Goal: Find specific page/section: Find specific page/section

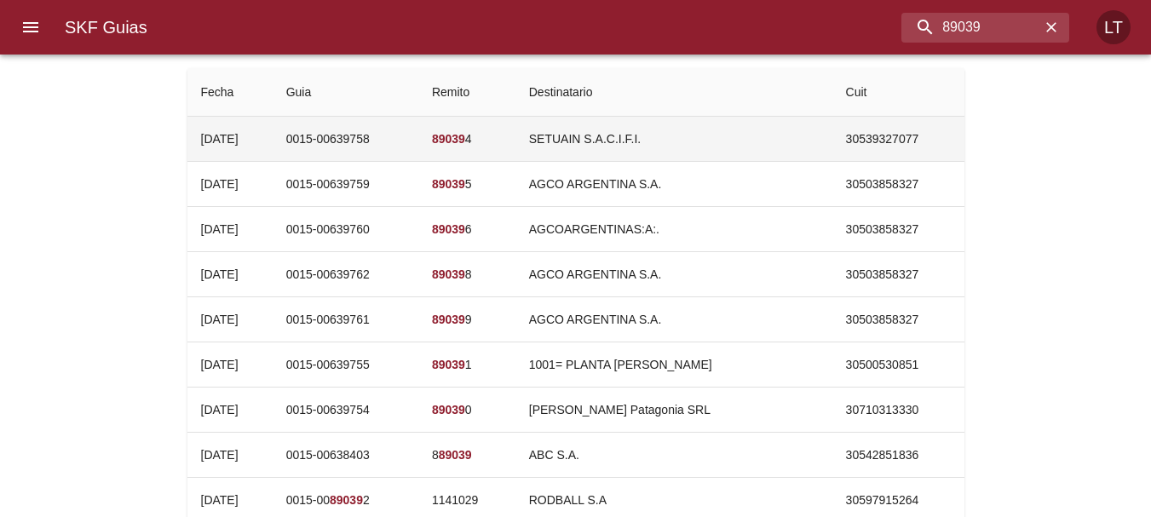
click at [418, 160] on td "0015-00639758" at bounding box center [346, 139] width 146 height 44
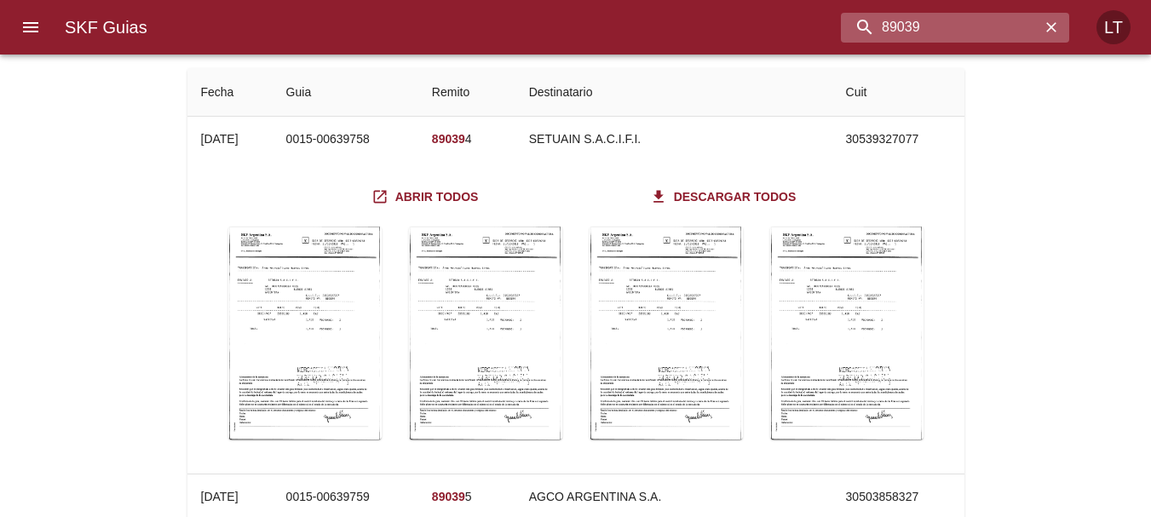
click at [990, 33] on input "89039" at bounding box center [940, 28] width 199 height 30
click at [935, 31] on input "89039" at bounding box center [940, 28] width 199 height 30
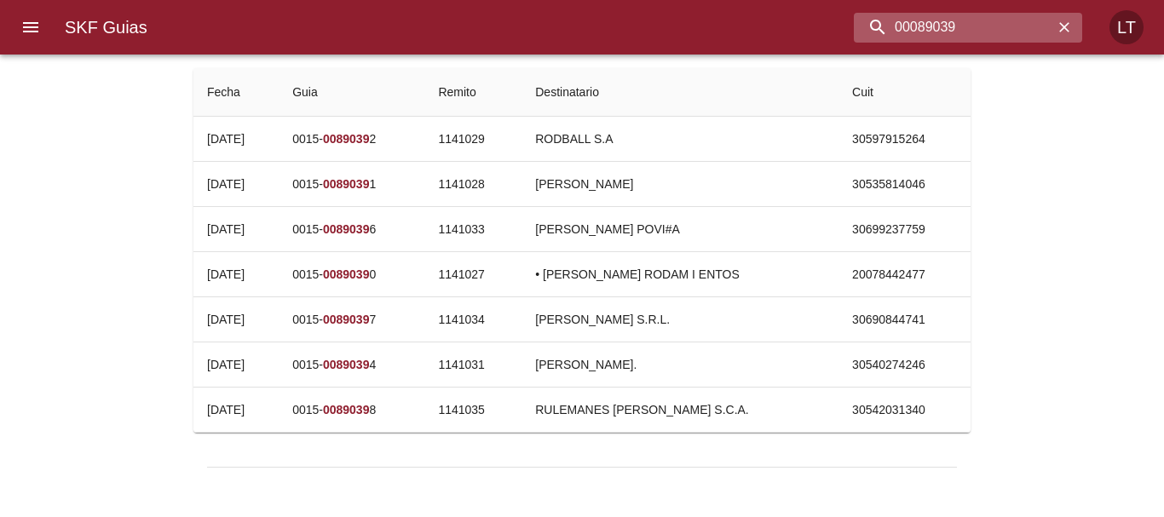
type input "00089039"
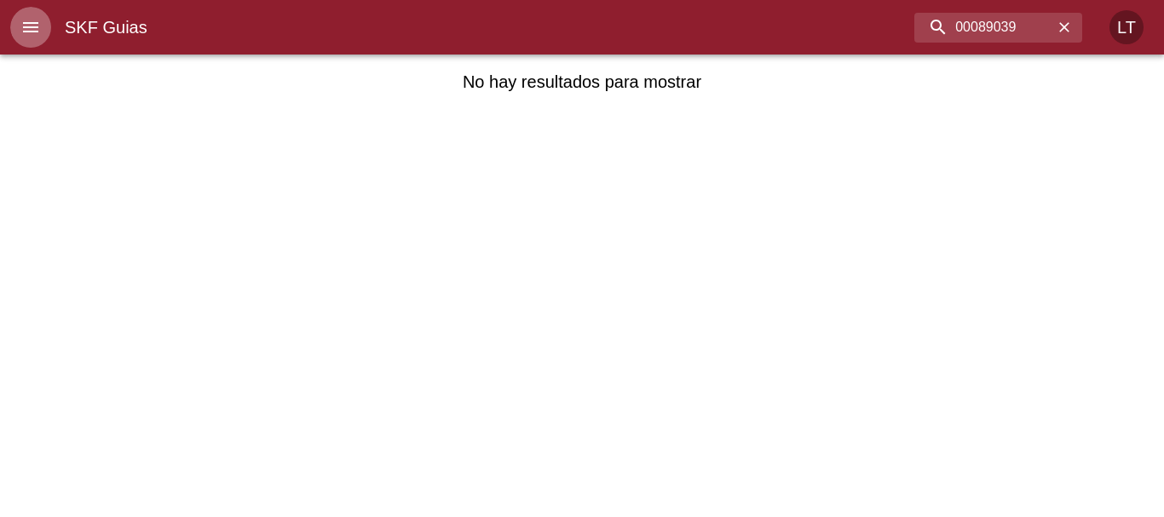
click at [20, 26] on icon "menu" at bounding box center [30, 27] width 20 height 20
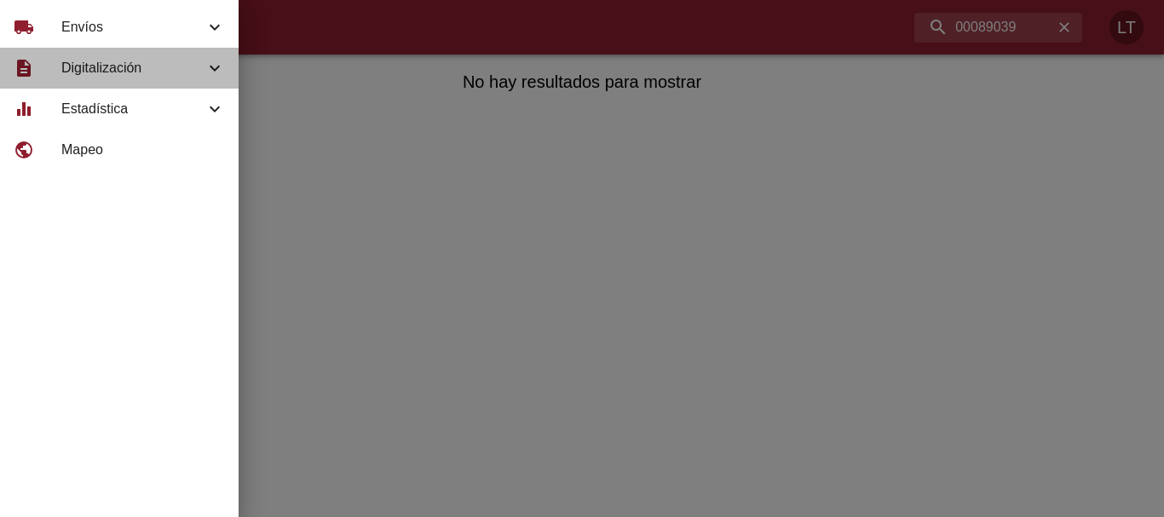
click at [105, 78] on div "description Digitalización" at bounding box center [119, 68] width 239 height 41
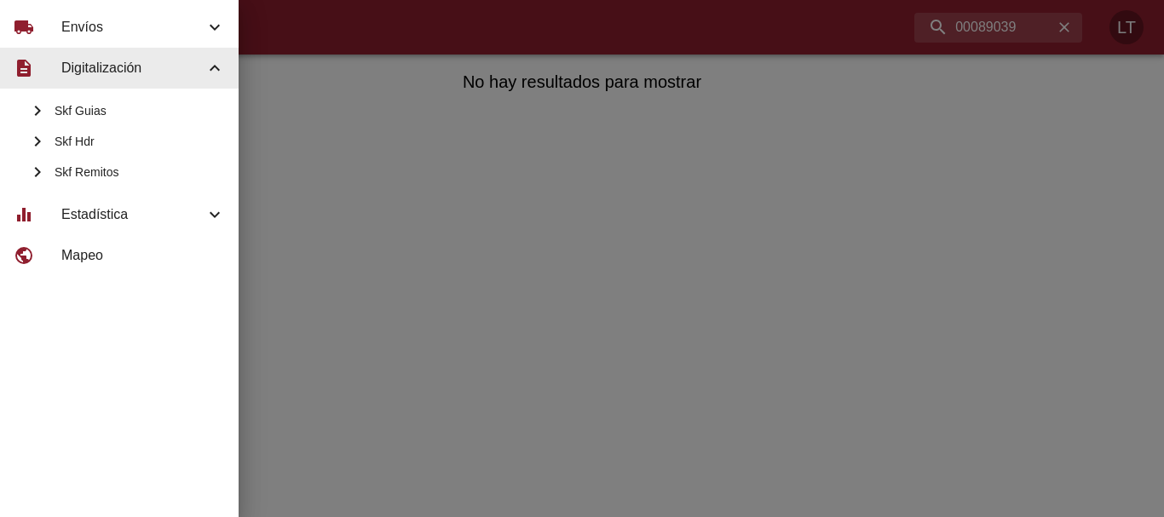
click at [978, 27] on div at bounding box center [582, 258] width 1164 height 517
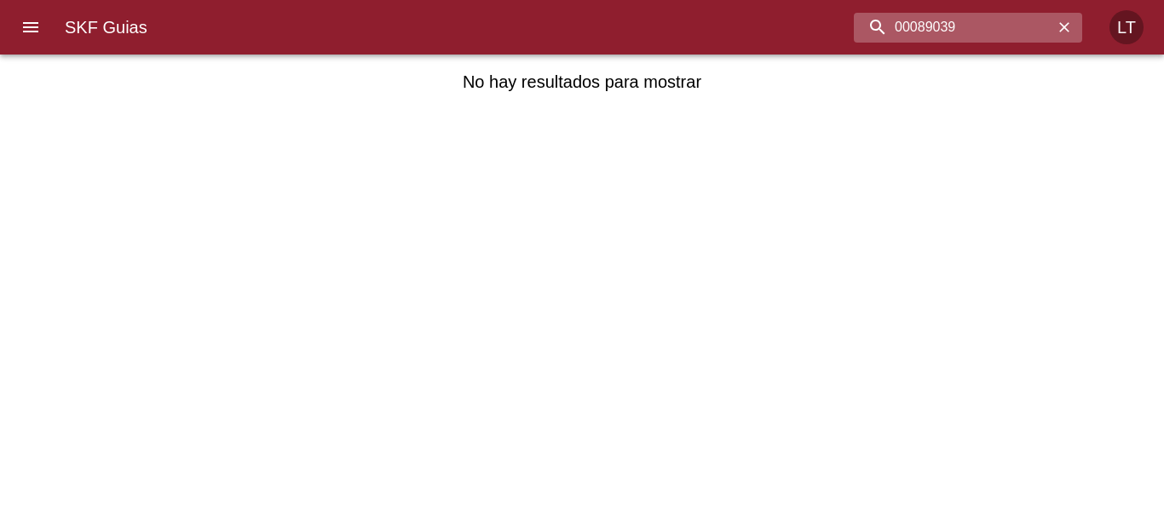
drag, startPoint x: 972, startPoint y: 26, endPoint x: 907, endPoint y: 23, distance: 64.8
click at [907, 23] on input "00089039" at bounding box center [953, 28] width 199 height 30
click at [10, 23] on div at bounding box center [8, 258] width 17 height 517
click at [27, 26] on icon "menu" at bounding box center [30, 27] width 20 height 20
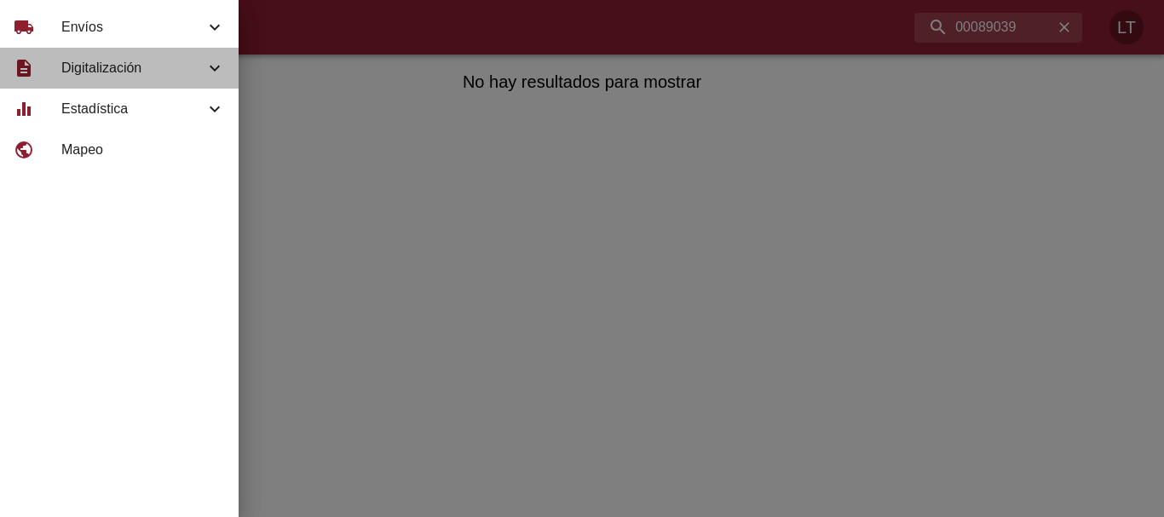
click at [142, 66] on span "Digitalización" at bounding box center [132, 68] width 143 height 20
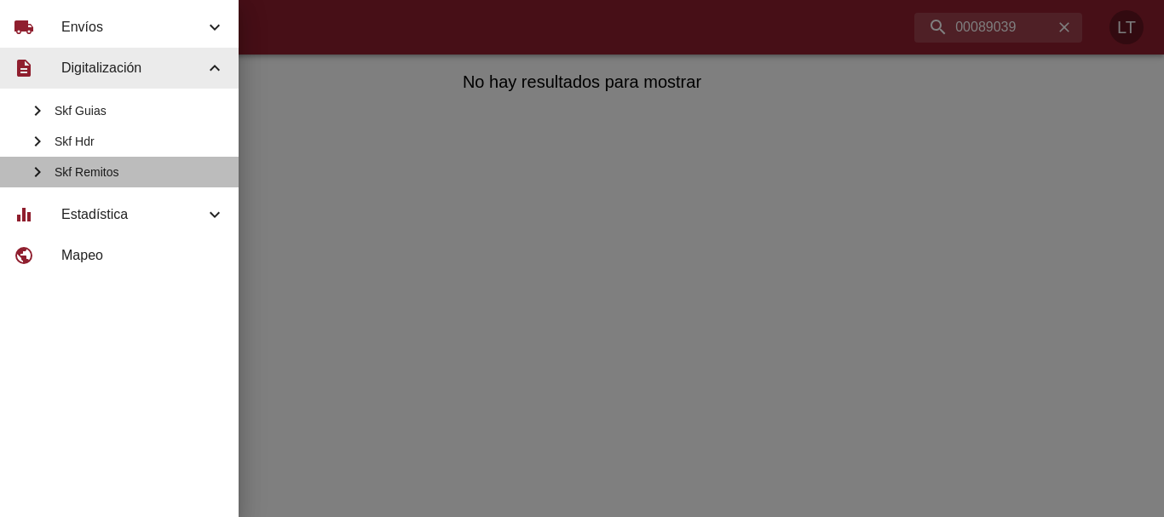
click at [128, 177] on span "Skf Remitos" at bounding box center [140, 172] width 170 height 17
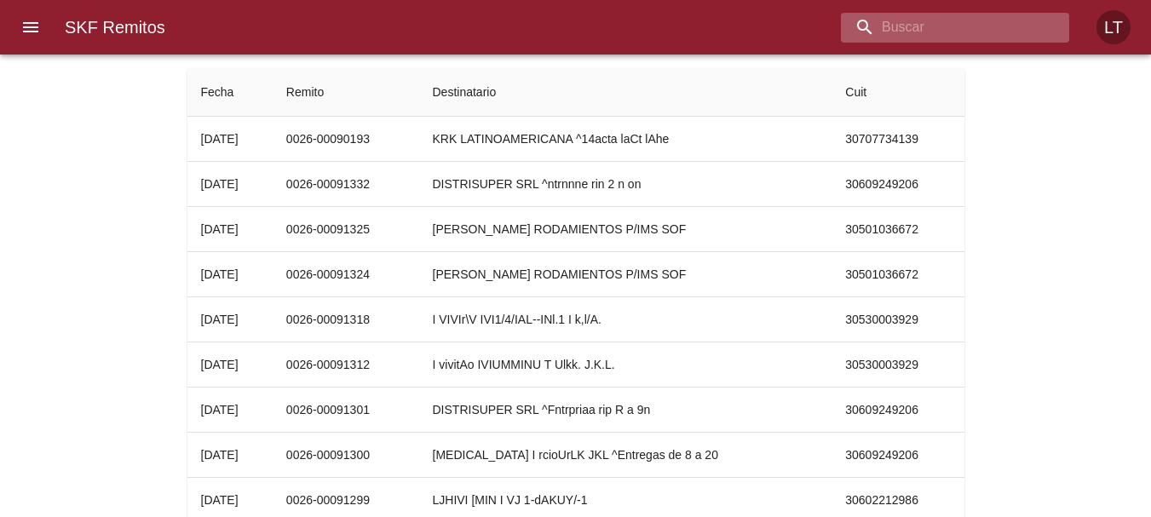
click at [1015, 37] on input "buscar" at bounding box center [940, 28] width 199 height 30
paste input "89039"
type input "89039"
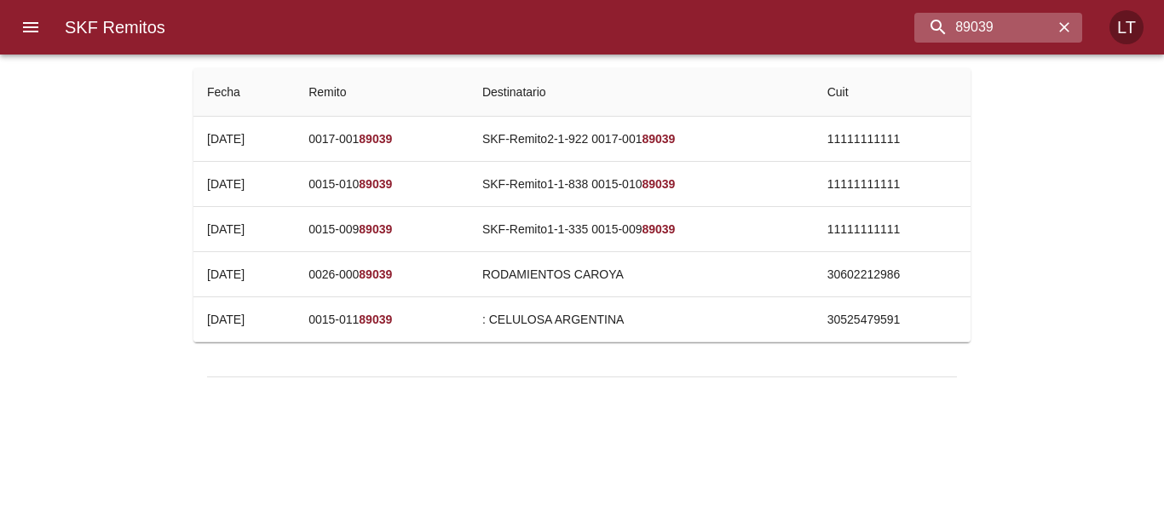
click at [1066, 24] on icon "button" at bounding box center [1064, 27] width 17 height 17
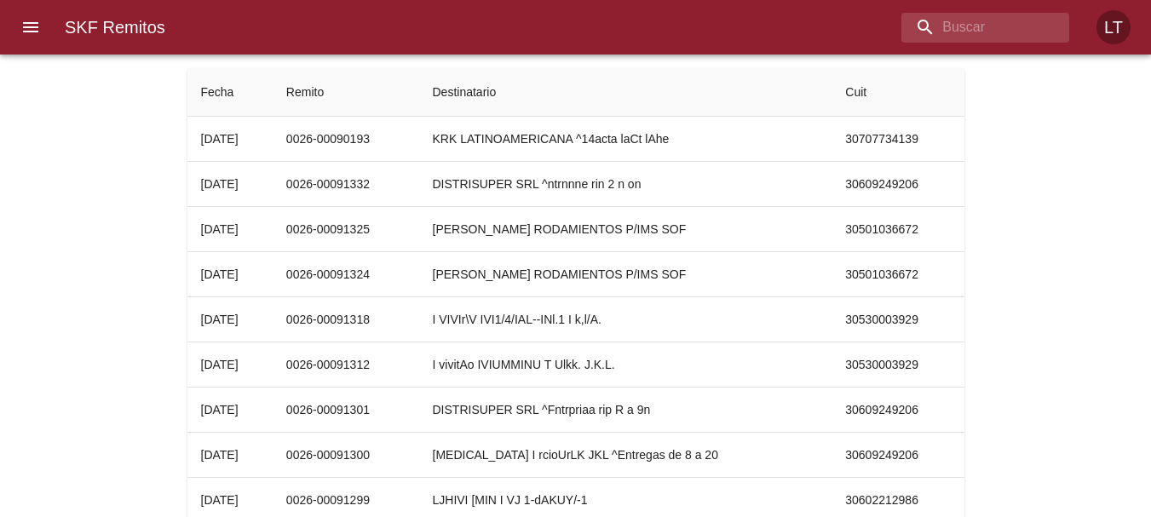
click at [31, 12] on button "menu" at bounding box center [30, 27] width 41 height 41
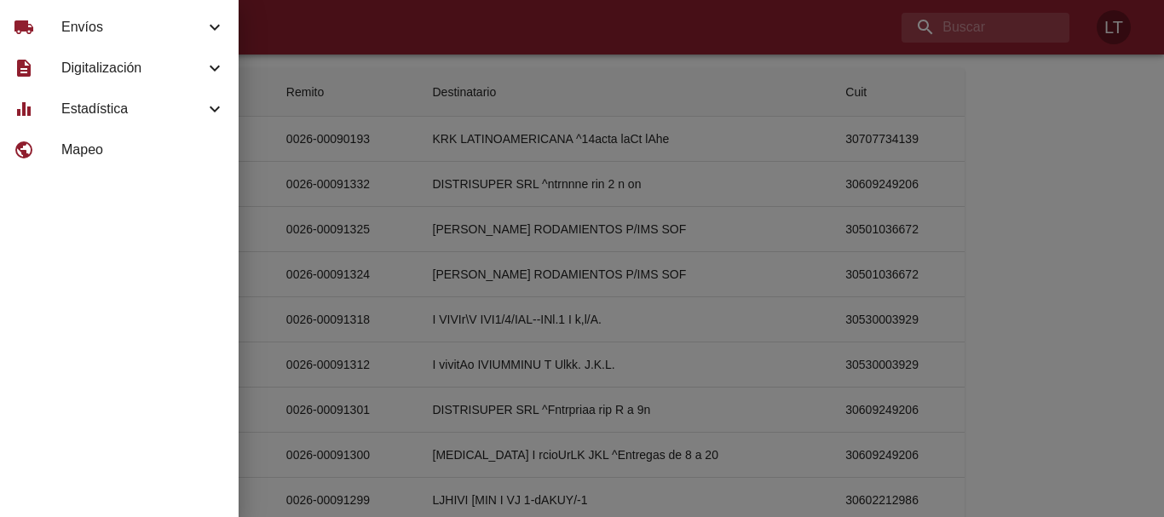
click at [62, 19] on span "Envíos" at bounding box center [132, 27] width 143 height 20
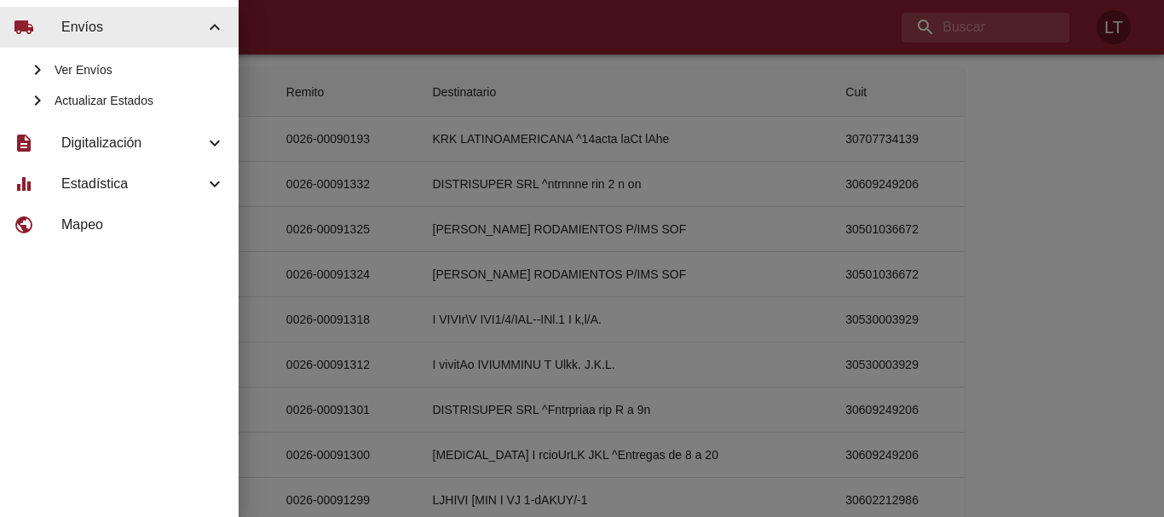
click at [97, 78] on span "Ver Envíos" at bounding box center [140, 69] width 170 height 17
